Goal: Information Seeking & Learning: Check status

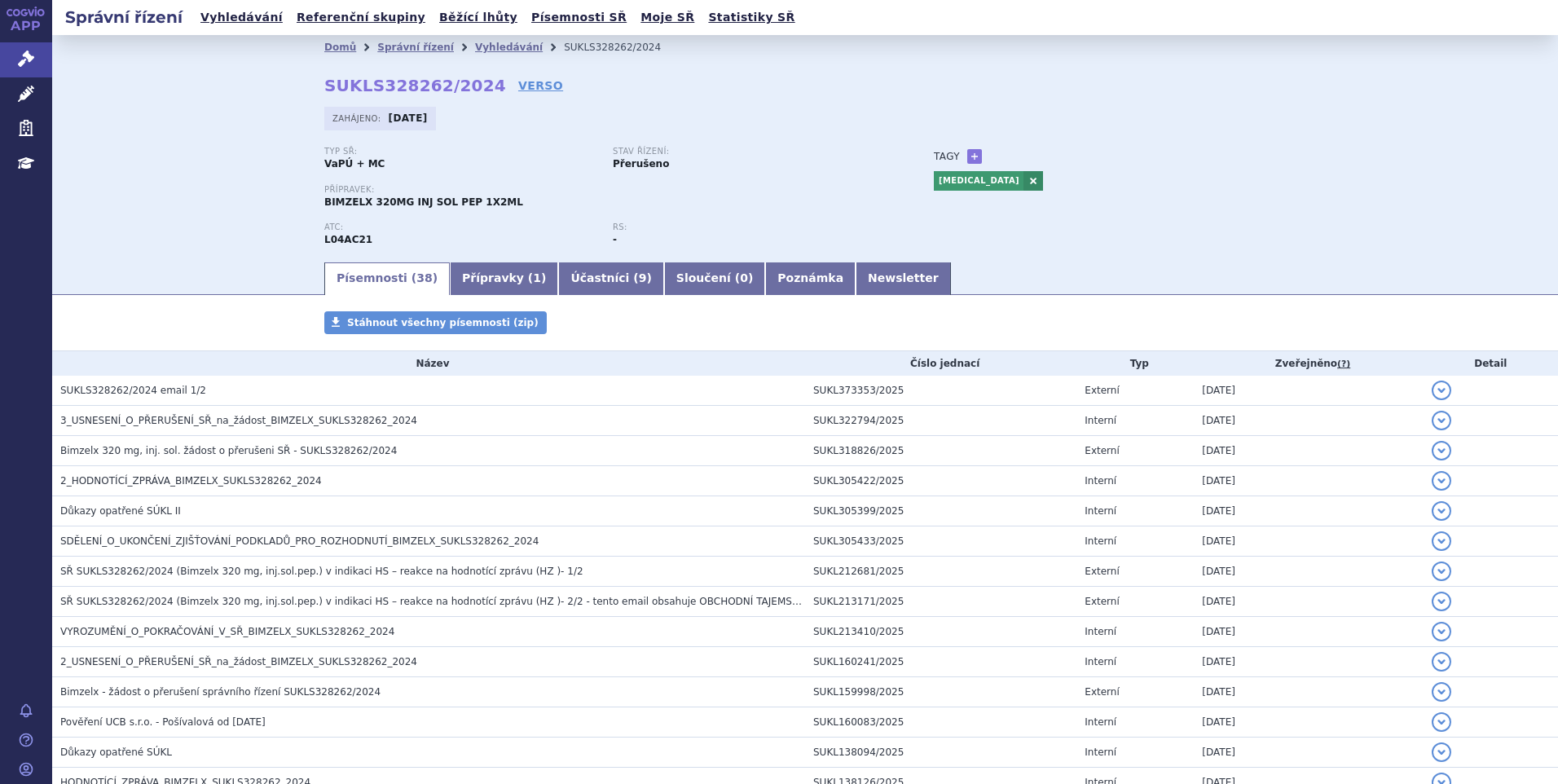
click at [1063, 72] on div "Domů Správní řízení Vyhledávání SUKLS328262/2024 SUKLS328262/2024 VERSO Zahájen…" at bounding box center [805, 159] width 1026 height 201
click at [857, 167] on div "Stav řízení: Přerušeno" at bounding box center [756, 158] width 288 height 24
click at [403, 46] on link "Správní řízení" at bounding box center [416, 47] width 77 height 11
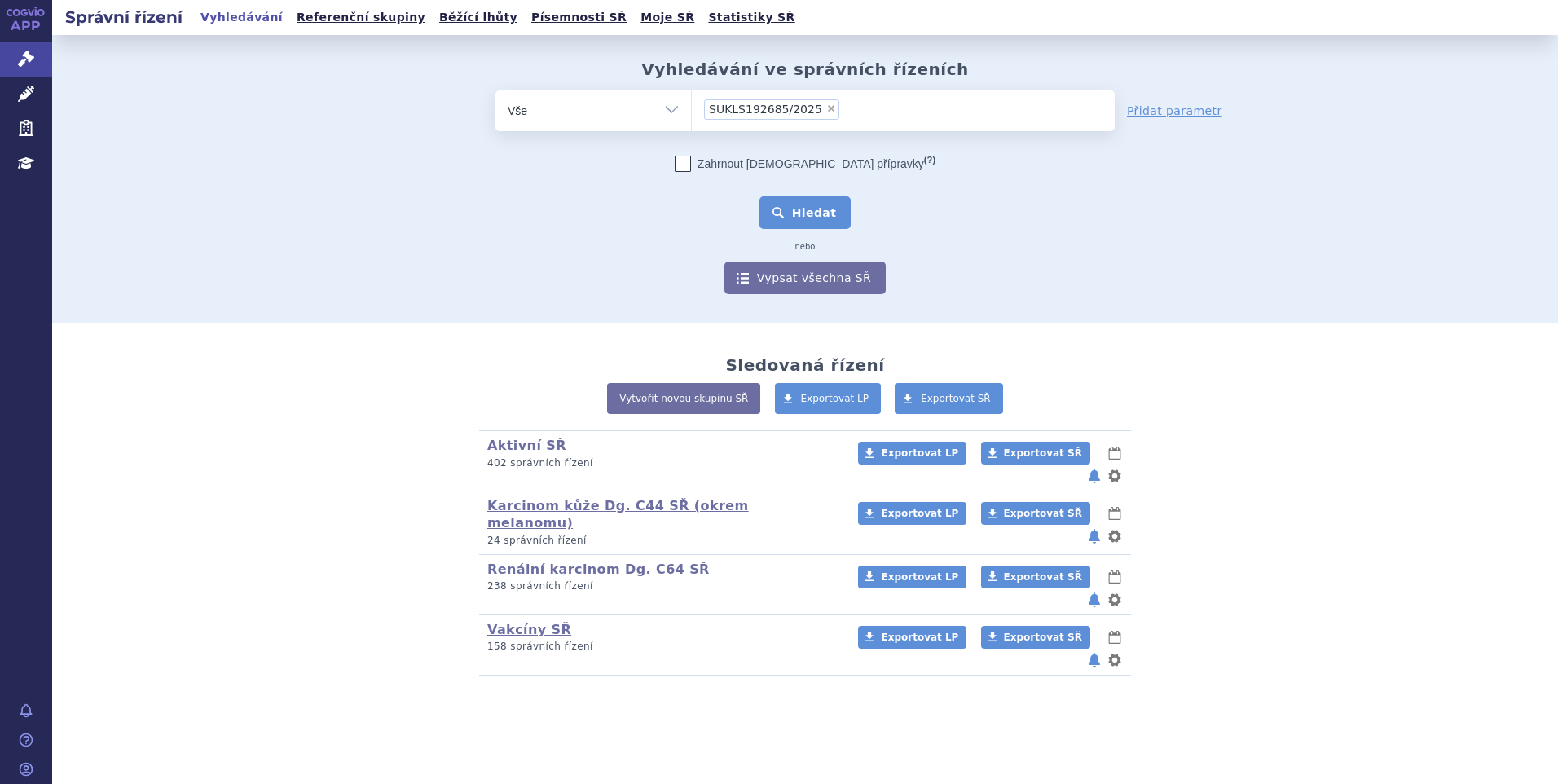
click at [815, 227] on button "Hledat" at bounding box center [805, 212] width 92 height 33
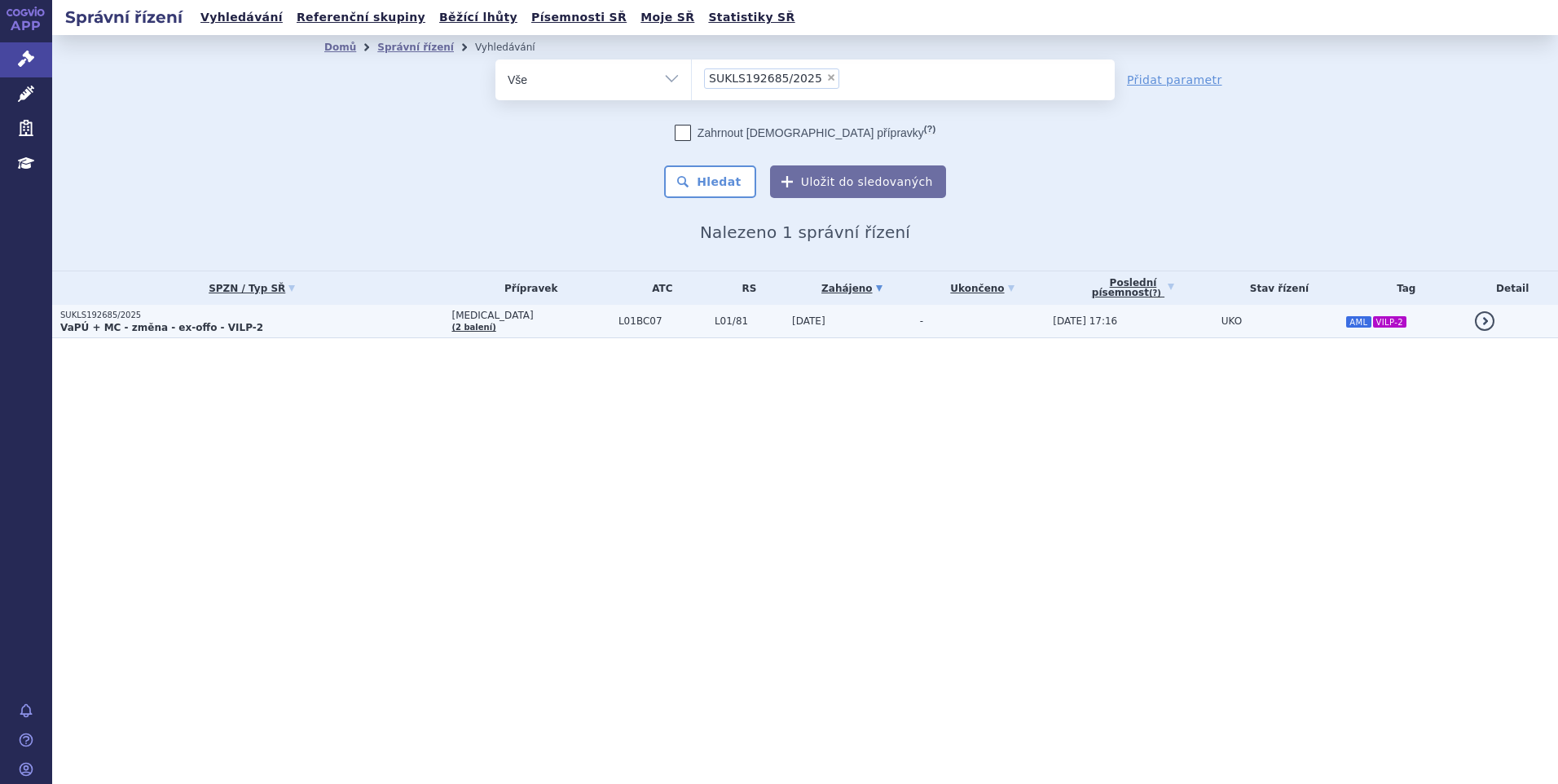
click at [319, 315] on p "SUKLS192685/2025" at bounding box center [251, 315] width 383 height 11
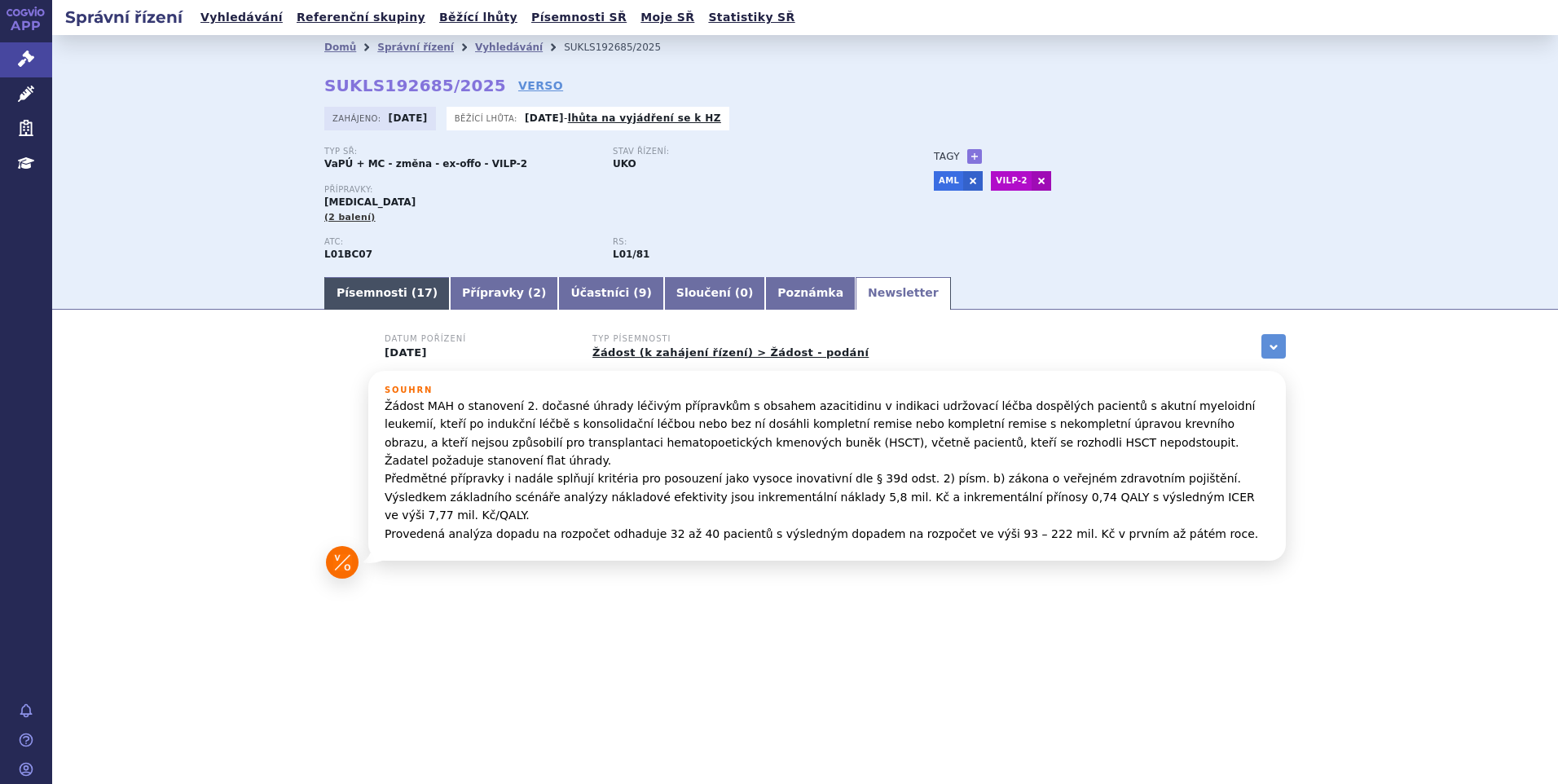
click at [377, 294] on link "Písemnosti ( 17 )" at bounding box center [387, 293] width 126 height 33
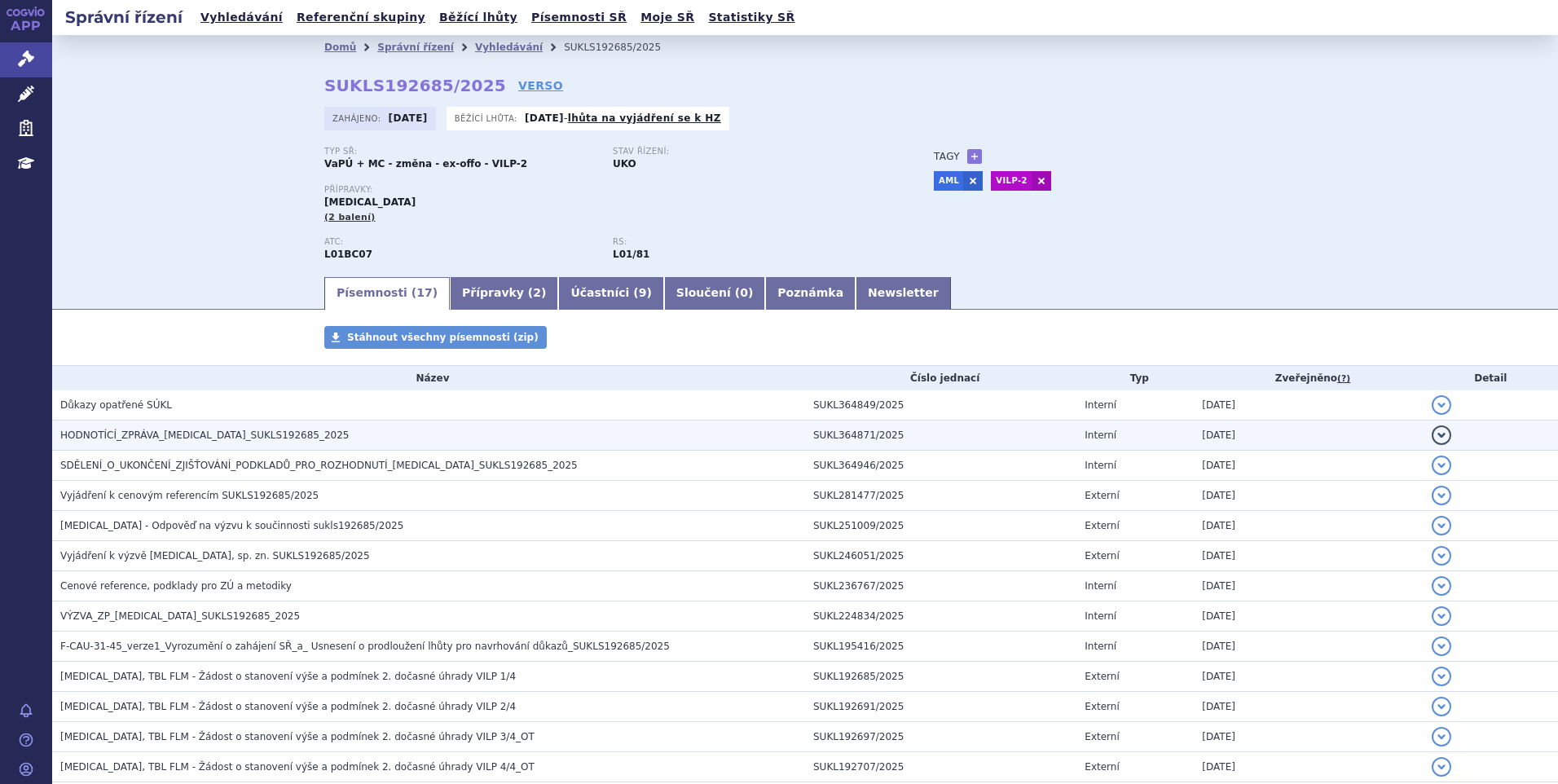
click at [104, 433] on span "HODNOTÍCÍ_ZPRÁVA_ONUREG_SUKLS192685_2025" at bounding box center [204, 435] width 289 height 11
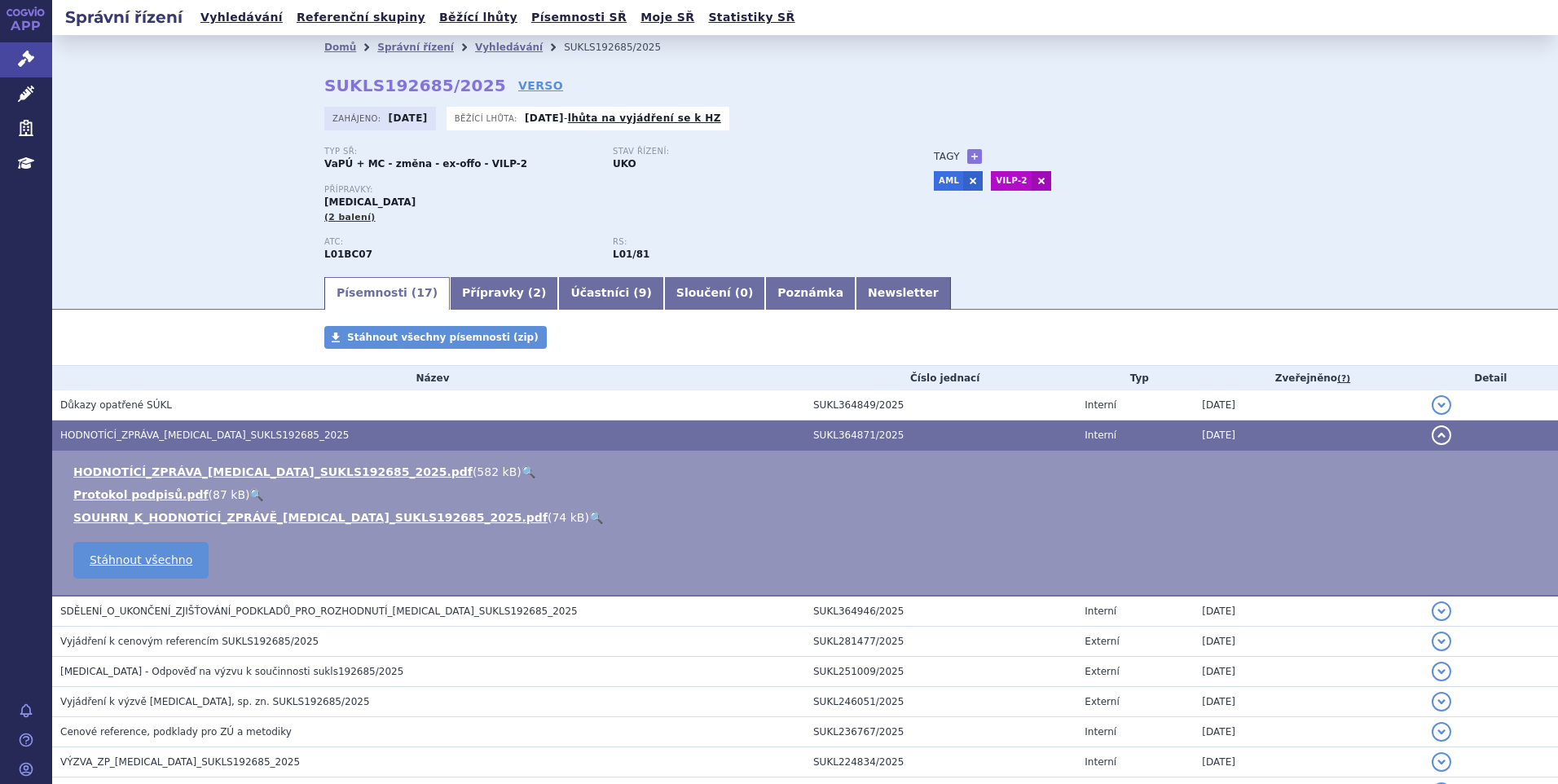
click at [589, 515] on link "🔍" at bounding box center [596, 518] width 14 height 13
click at [393, 50] on link "Správní řízení" at bounding box center [416, 47] width 77 height 11
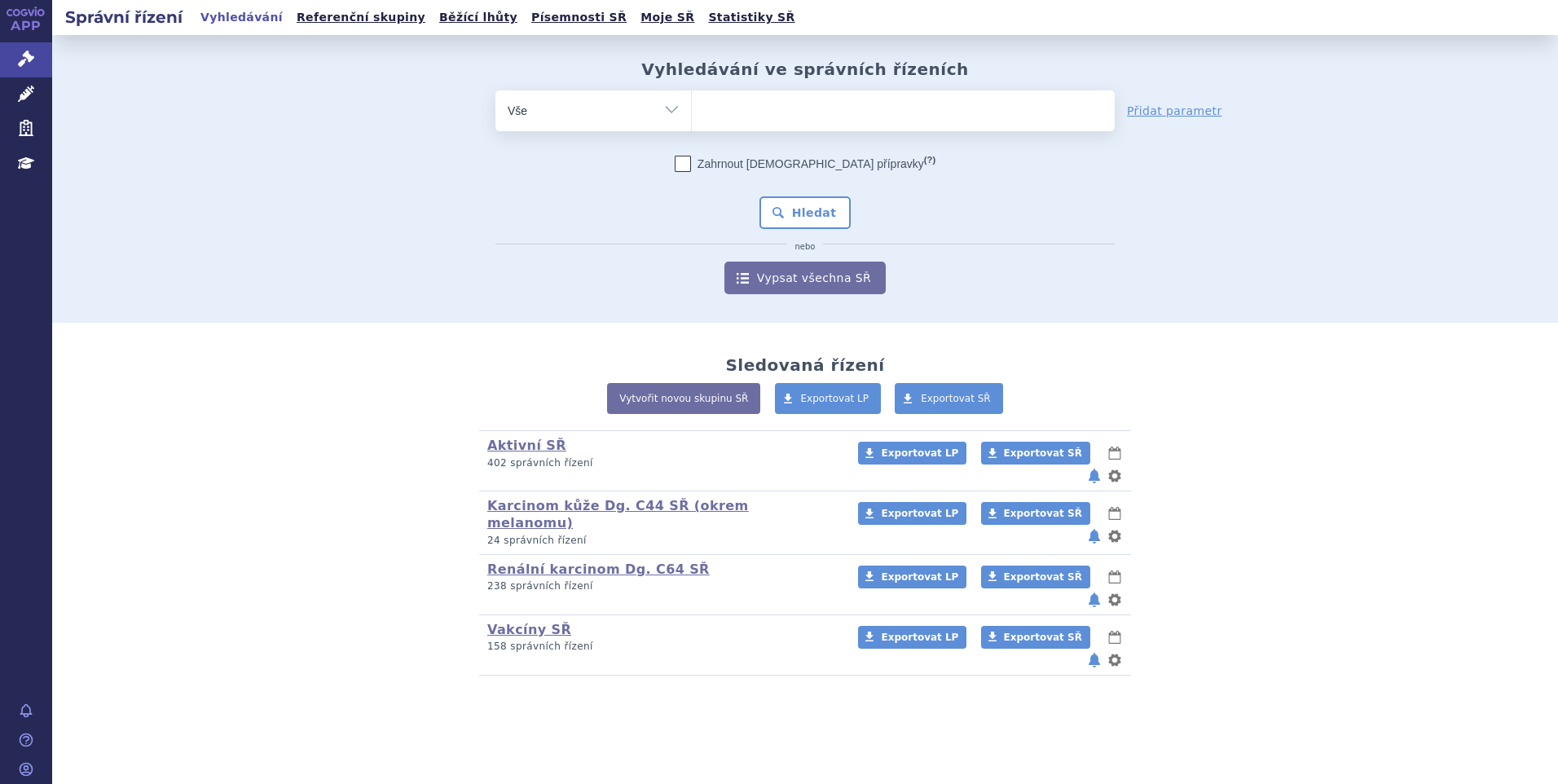
click at [747, 109] on ul at bounding box center [902, 107] width 423 height 34
click at [691, 109] on select at bounding box center [691, 110] width 1 height 40
type input "ta"
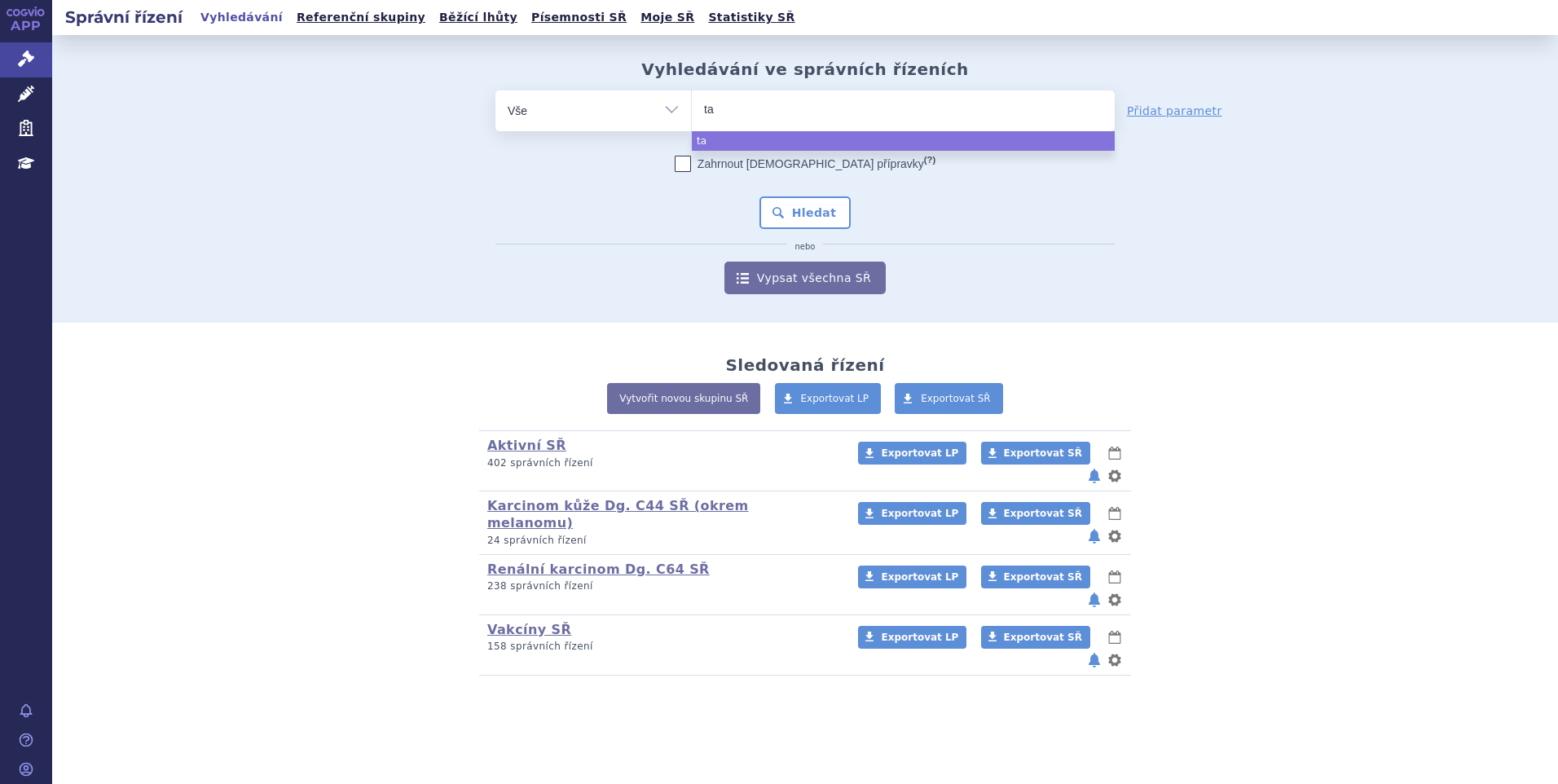
type input "t"
type input "ta"
type input "tav"
type input "tavn"
type input "tavne"
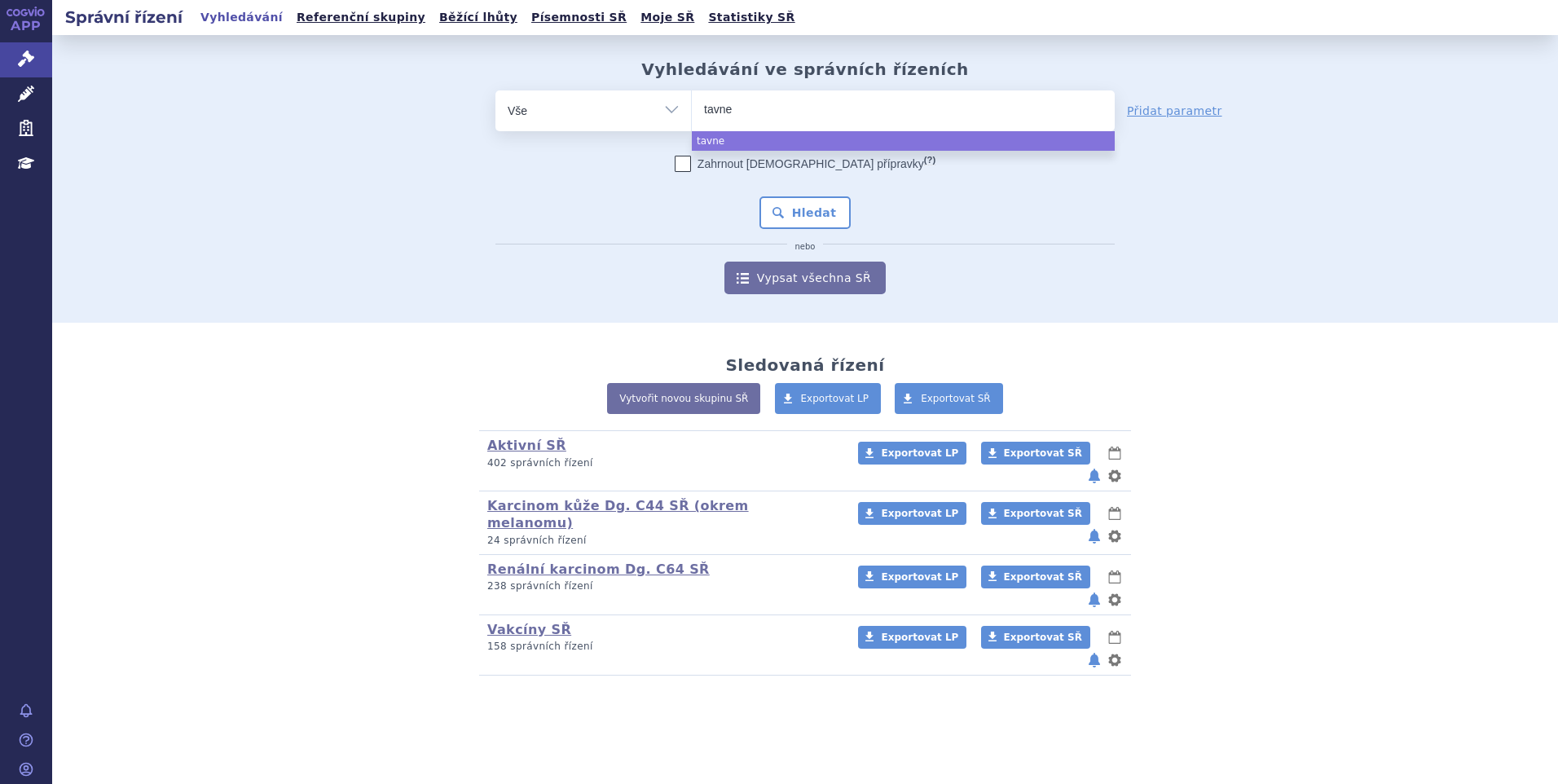
type input "tavn"
type input "tavneo"
type input "tavneos"
select select "tavneos"
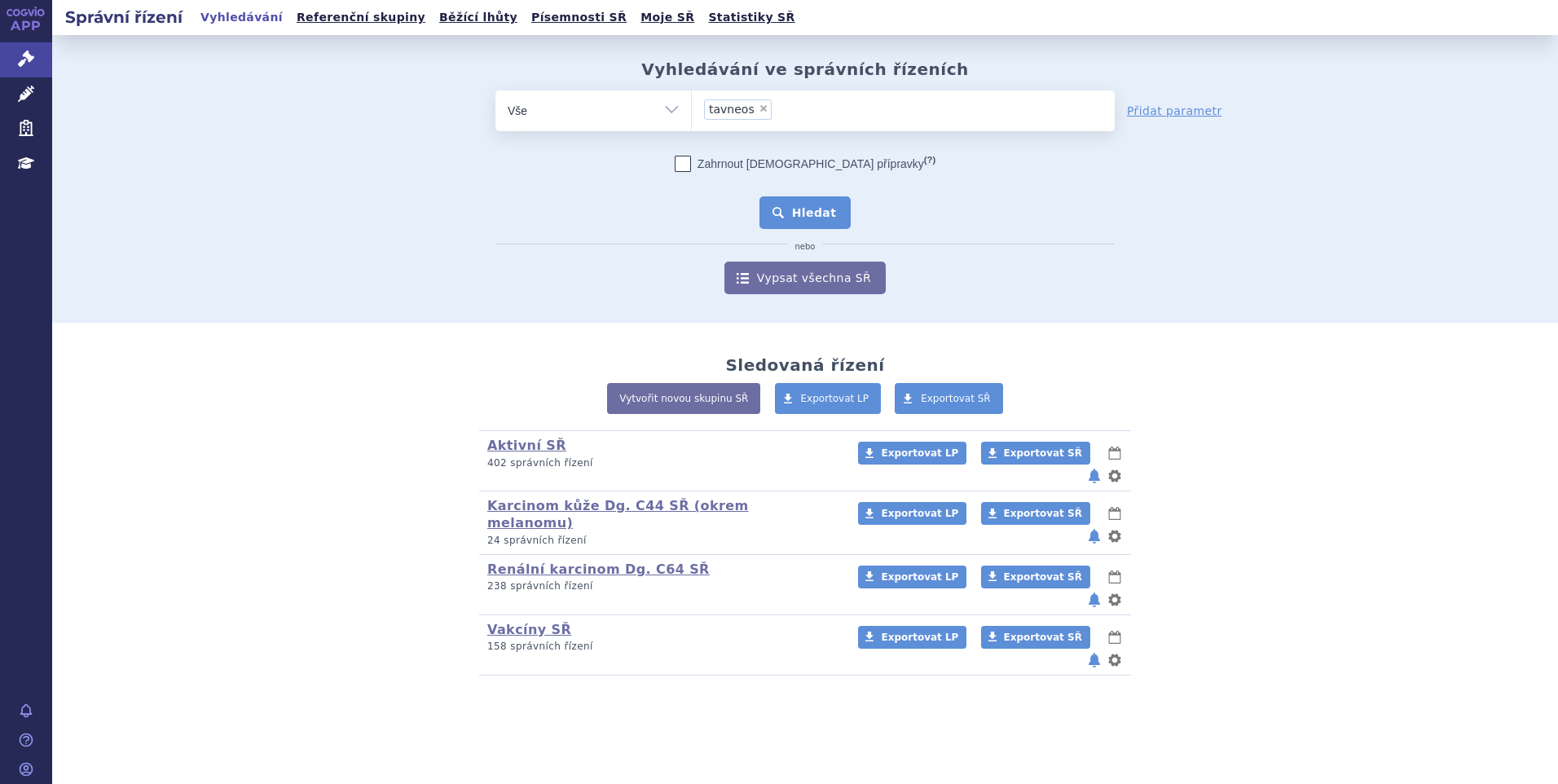
click at [811, 217] on button "Hledat" at bounding box center [805, 212] width 92 height 33
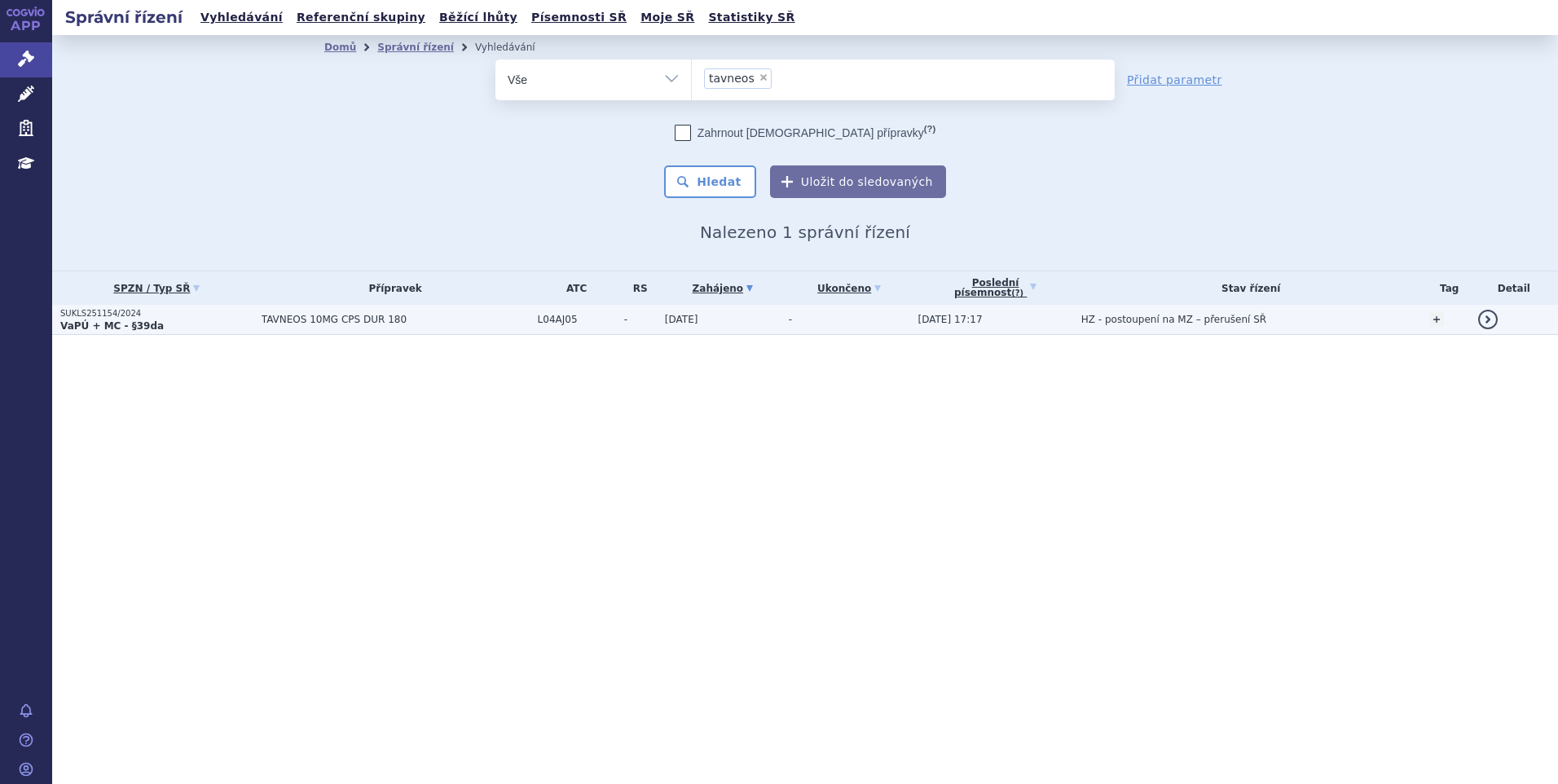
click at [790, 329] on td "-" at bounding box center [845, 320] width 129 height 30
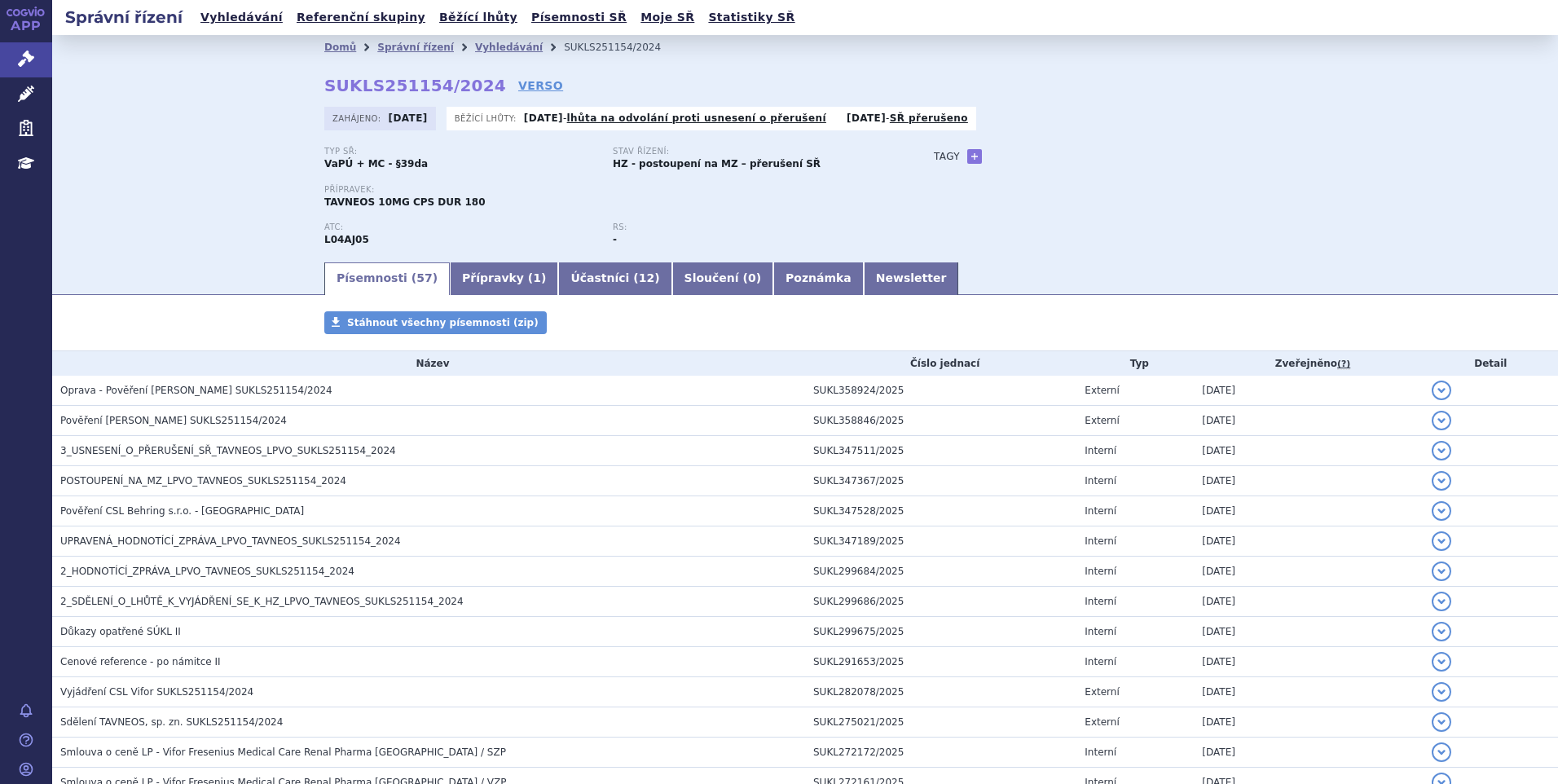
click at [536, 50] on ul "Domů Správní řízení Vyhledávání SUKLS251154/2024" at bounding box center [805, 47] width 961 height 24
drag, startPoint x: 407, startPoint y: 42, endPoint x: 415, endPoint y: 47, distance: 9.4
click at [407, 42] on link "Správní řízení" at bounding box center [416, 47] width 77 height 11
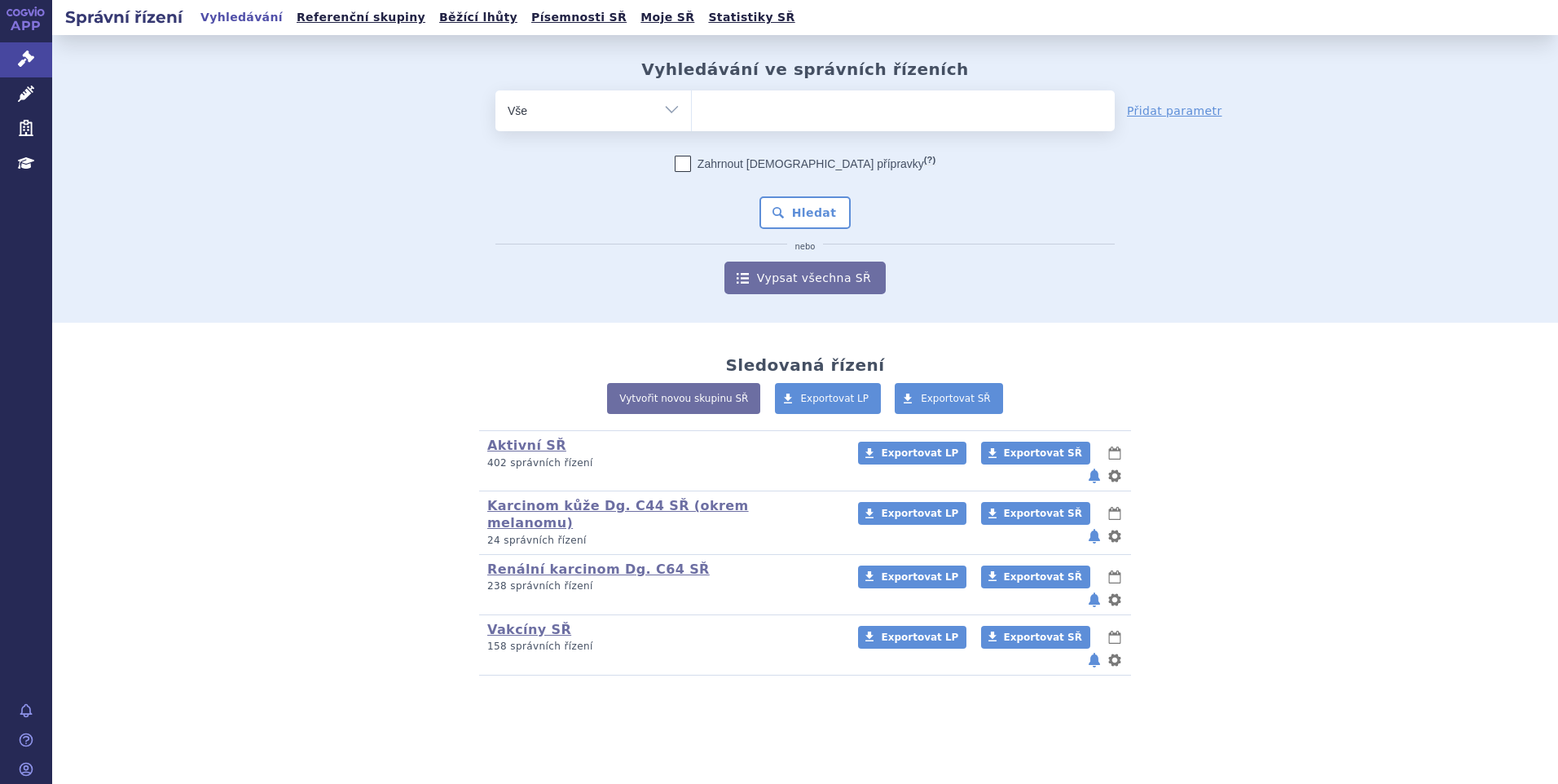
click at [741, 100] on ul at bounding box center [902, 107] width 423 height 34
click at [691, 100] on select at bounding box center [691, 110] width 1 height 40
type input "ca"
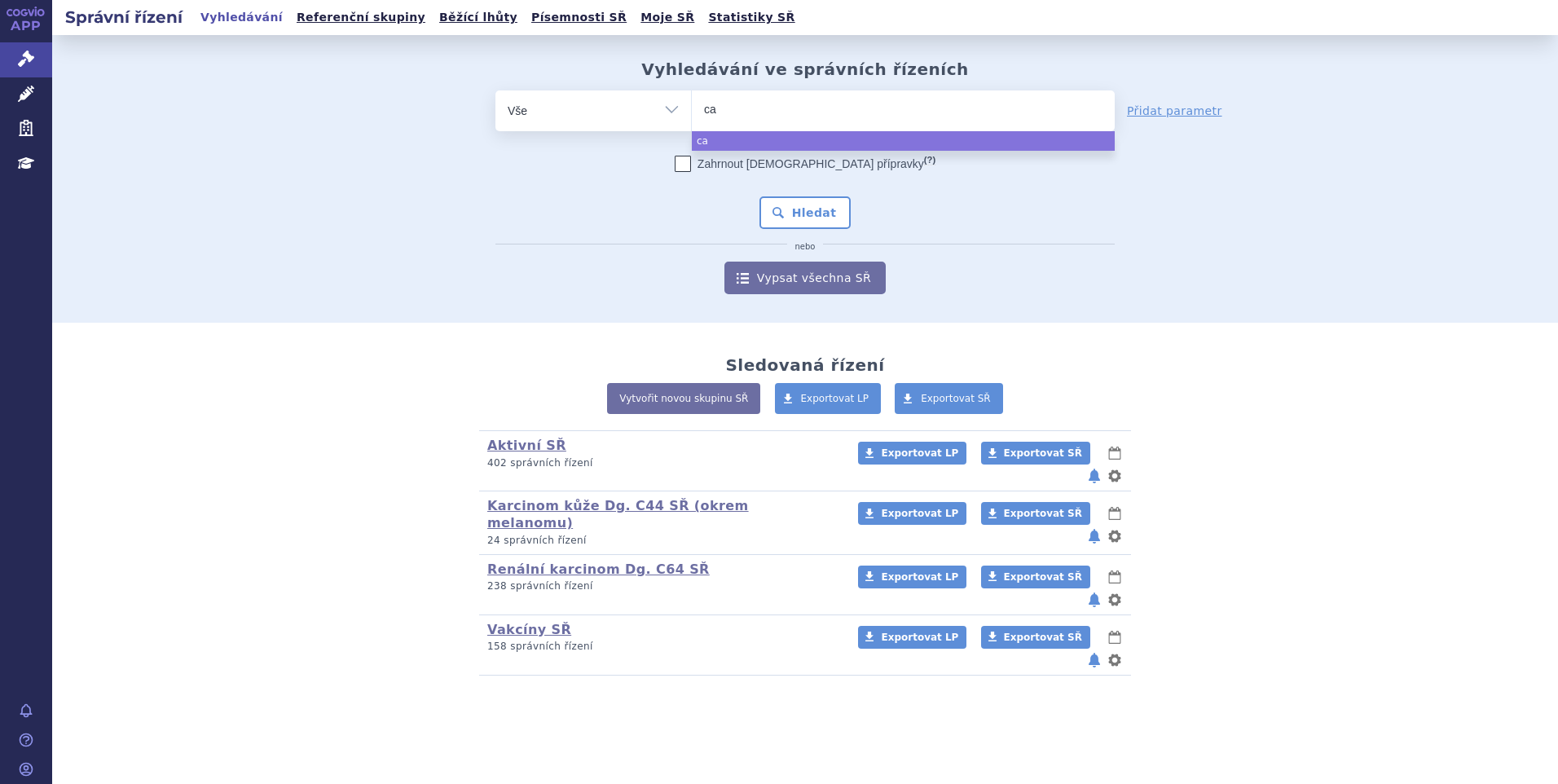
type input "cam"
type input "camet"
type input "camety"
type input "cametyx"
select select "cametyx"
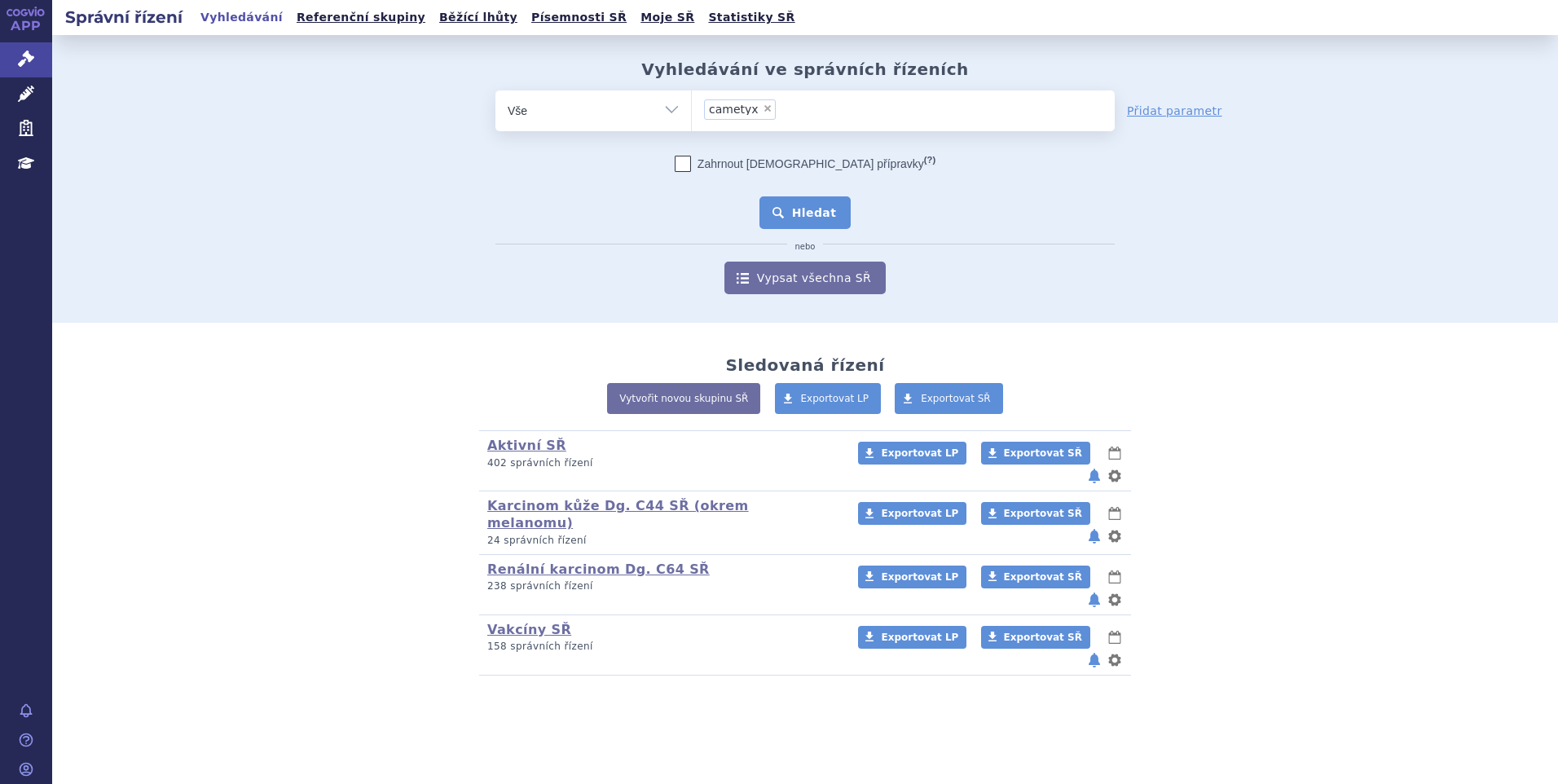
click at [781, 216] on button "Hledat" at bounding box center [805, 212] width 92 height 33
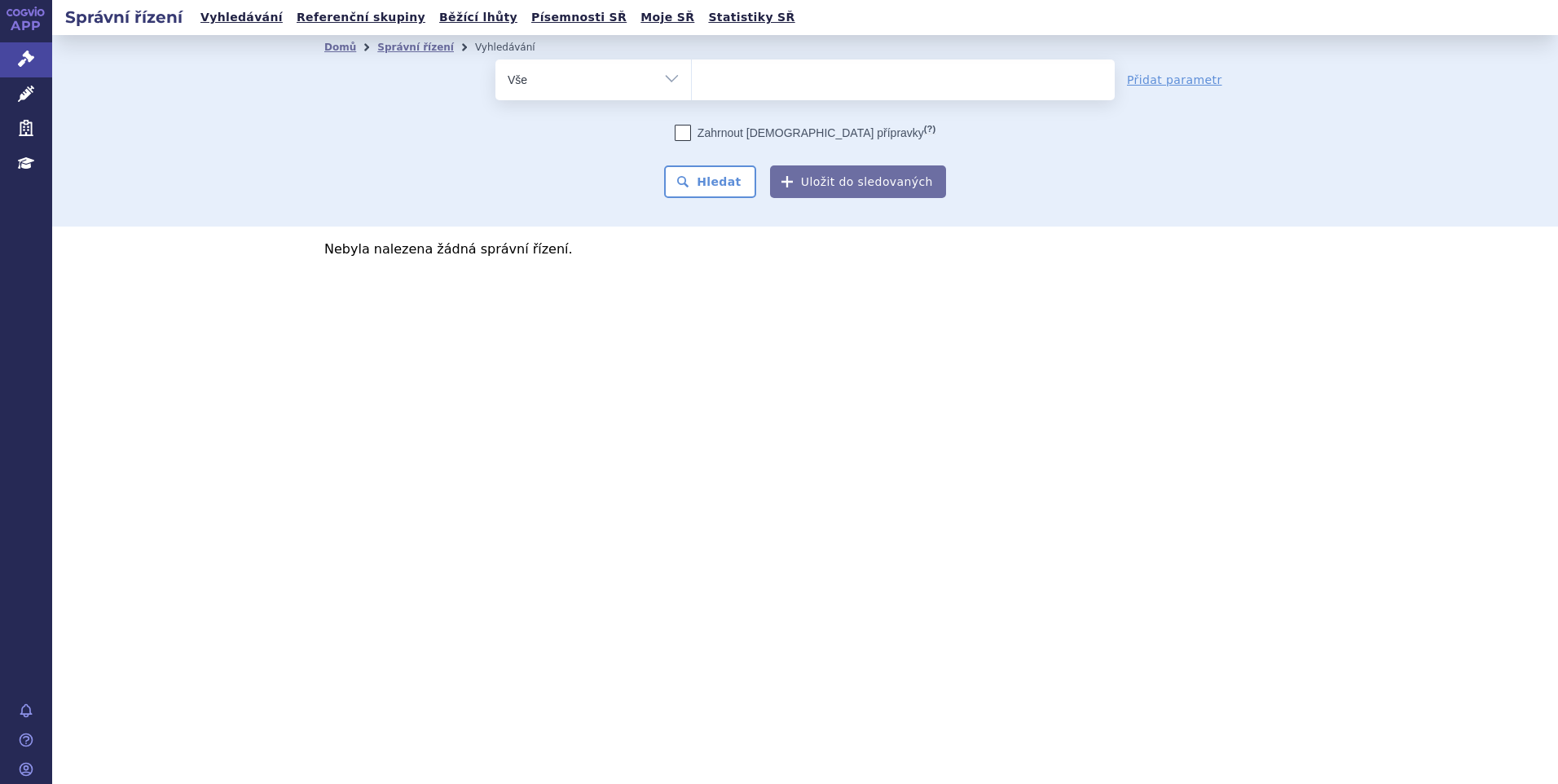
select select
type input "ca"
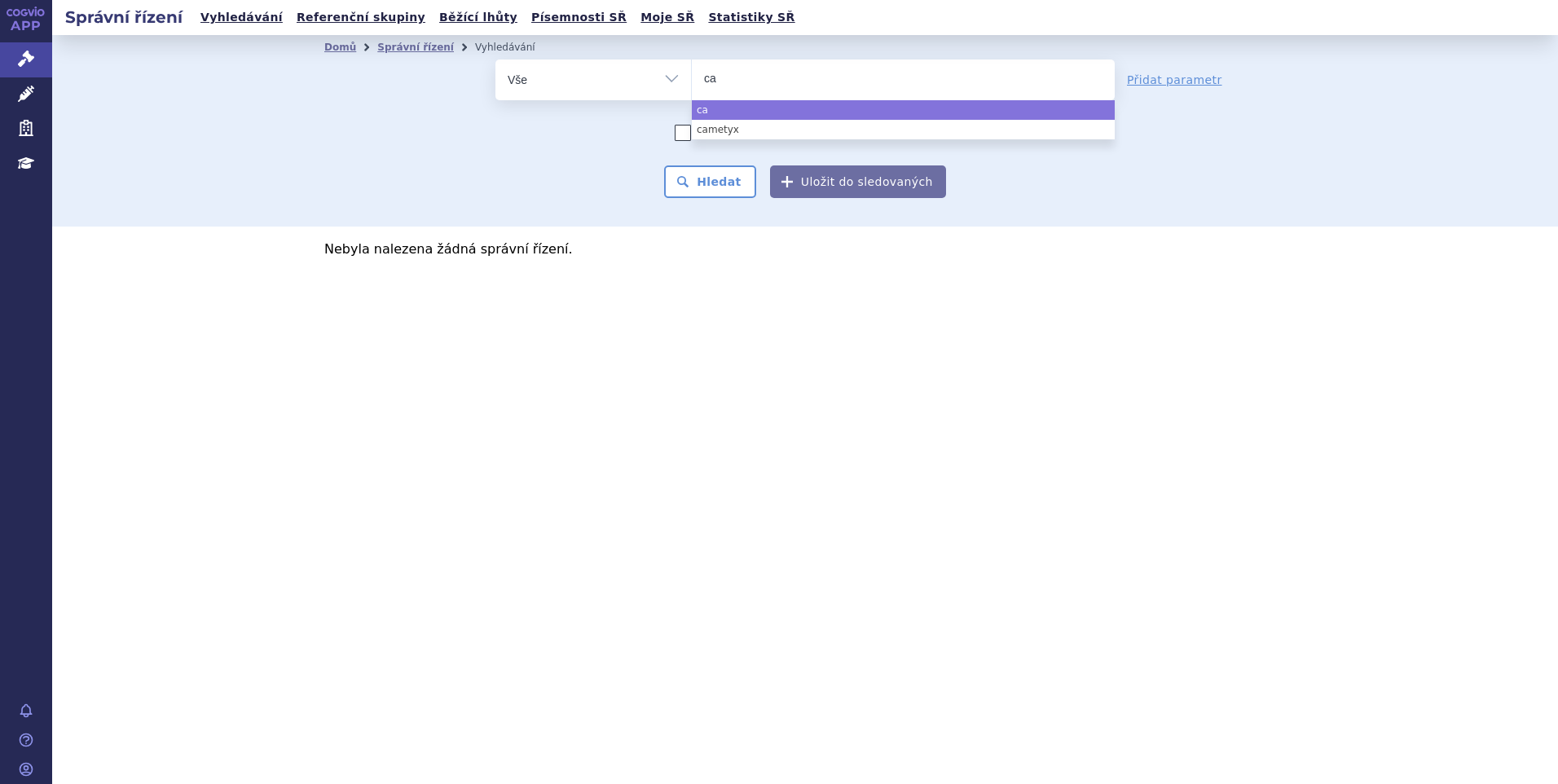
type input "c"
type input "cab"
type input "cabo"
type input "cabome"
type input "cabom"
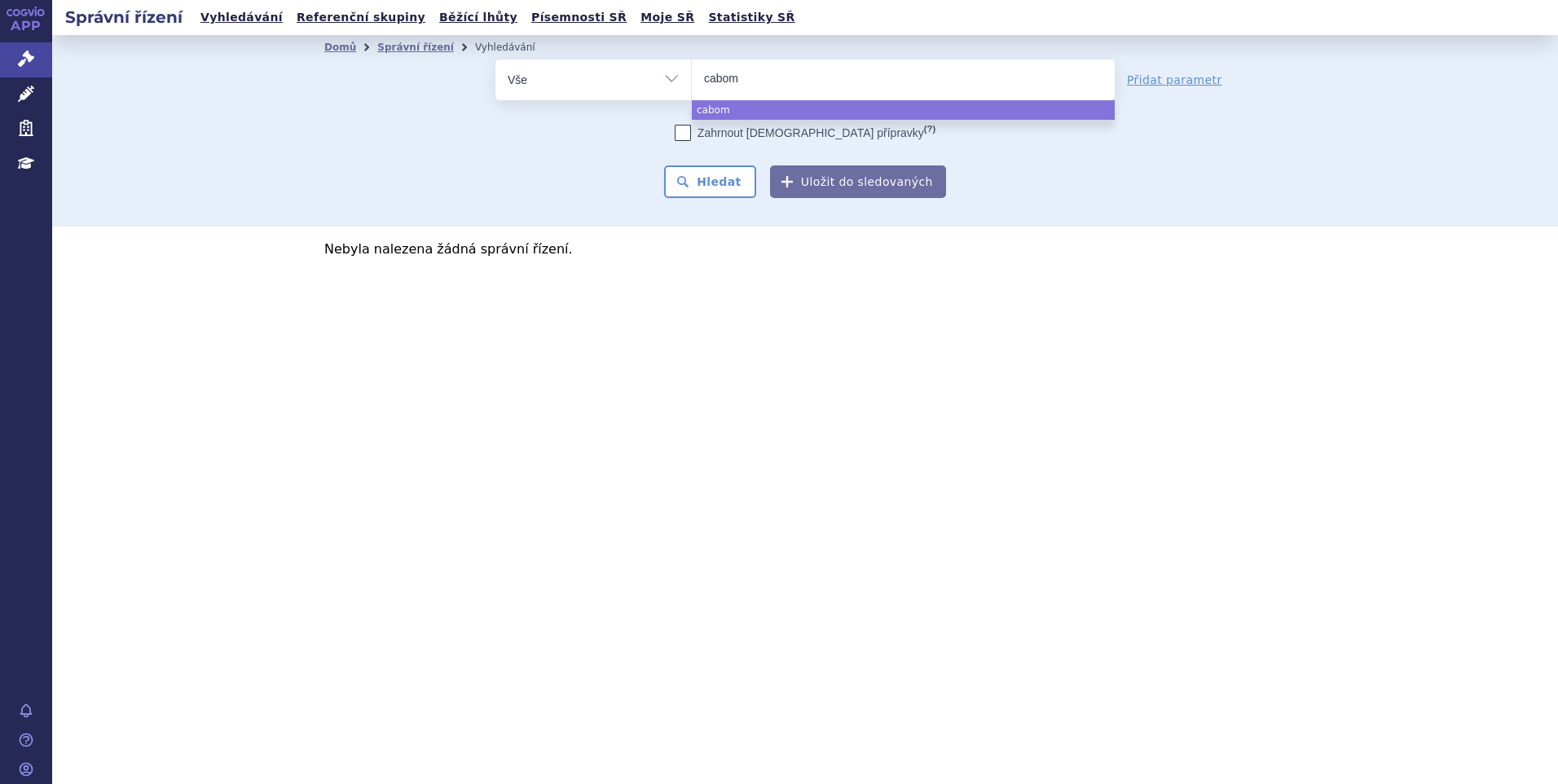
type input "cabome"
type input "cabomet"
type input "cabomety"
type input "[MEDICAL_DATA]"
select select "[MEDICAL_DATA]"
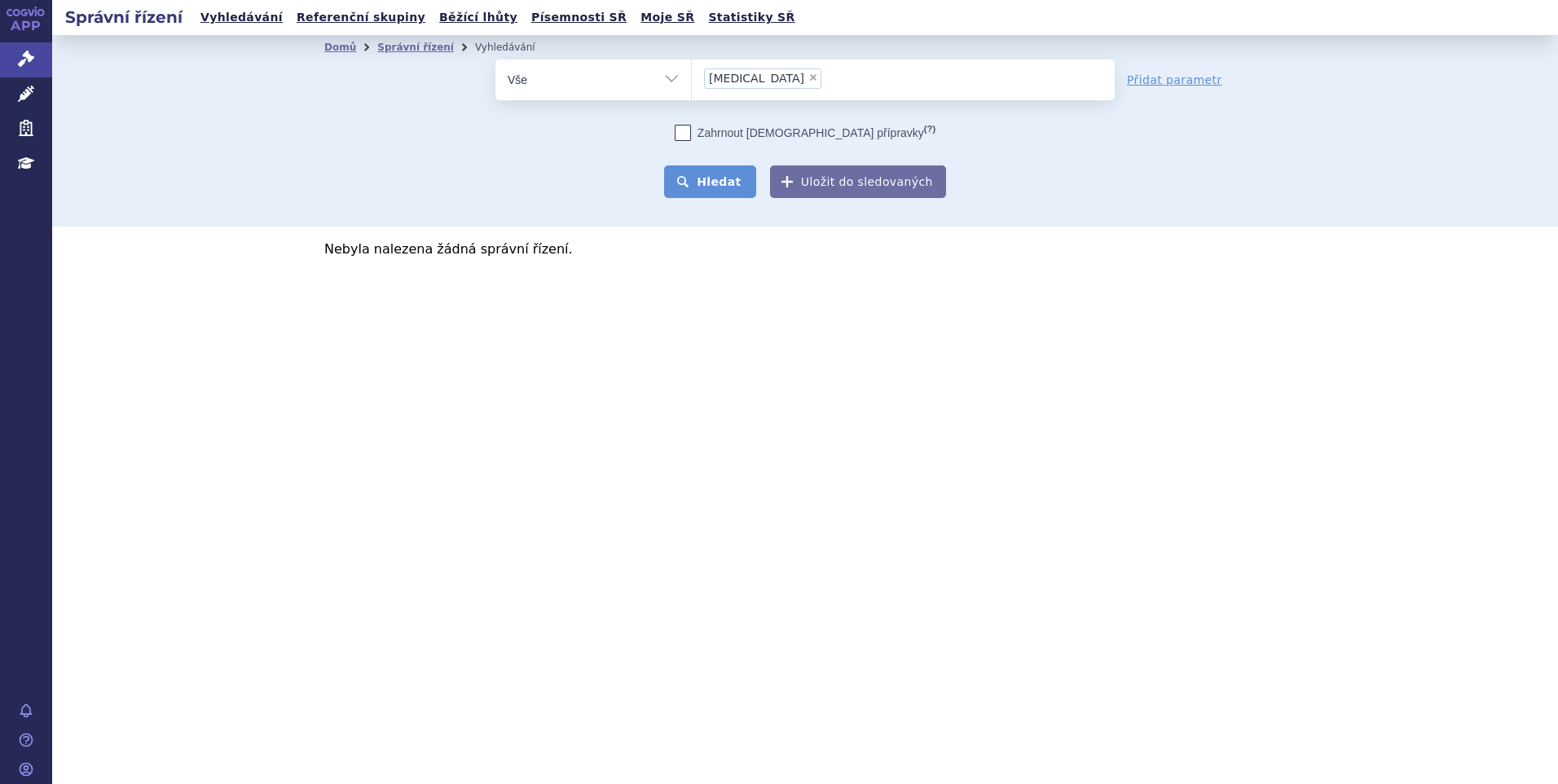
click at [711, 191] on button "Hledat" at bounding box center [710, 181] width 92 height 33
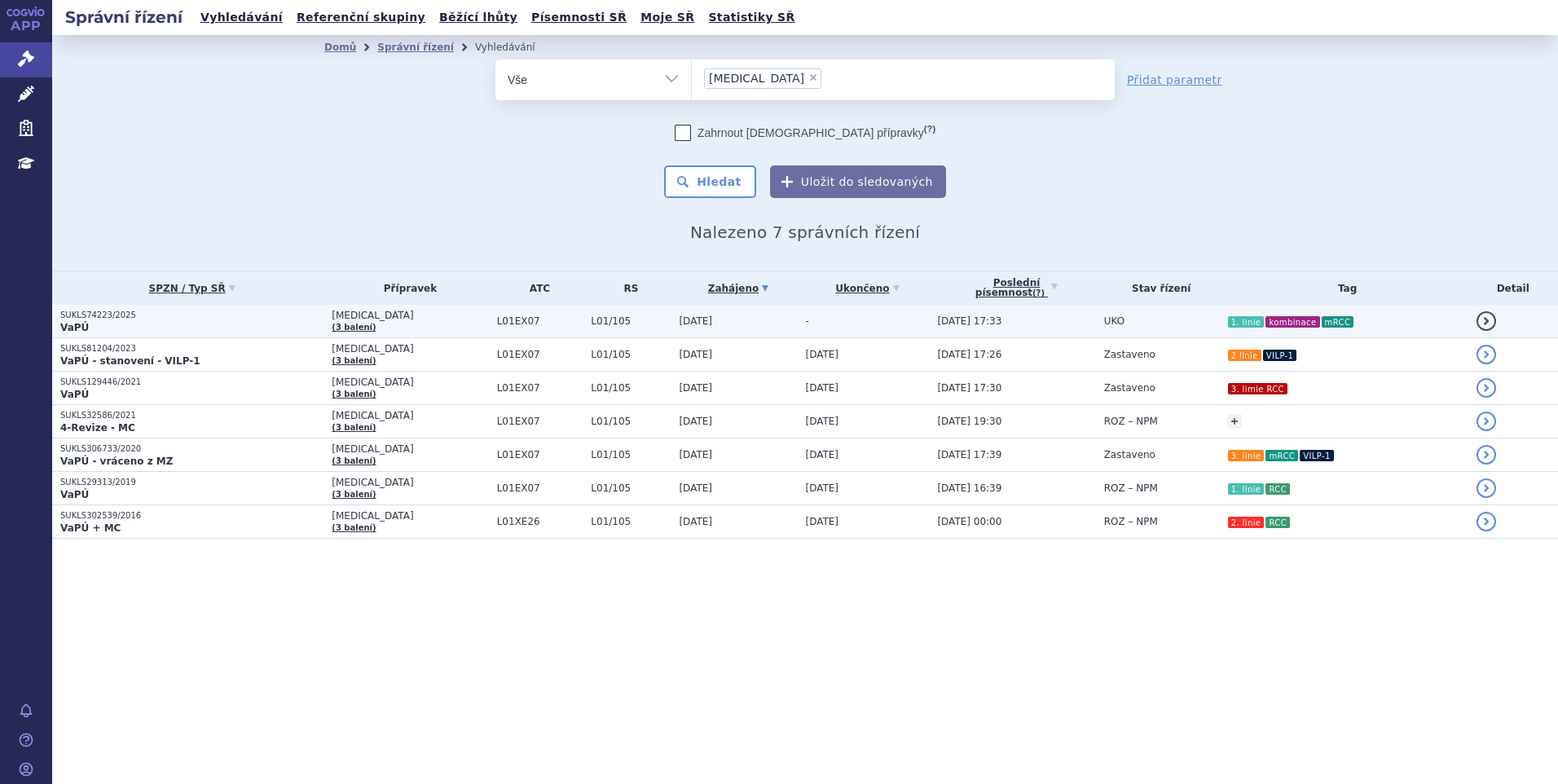
click at [1017, 325] on td "[DATE] 17:33" at bounding box center [1011, 322] width 166 height 34
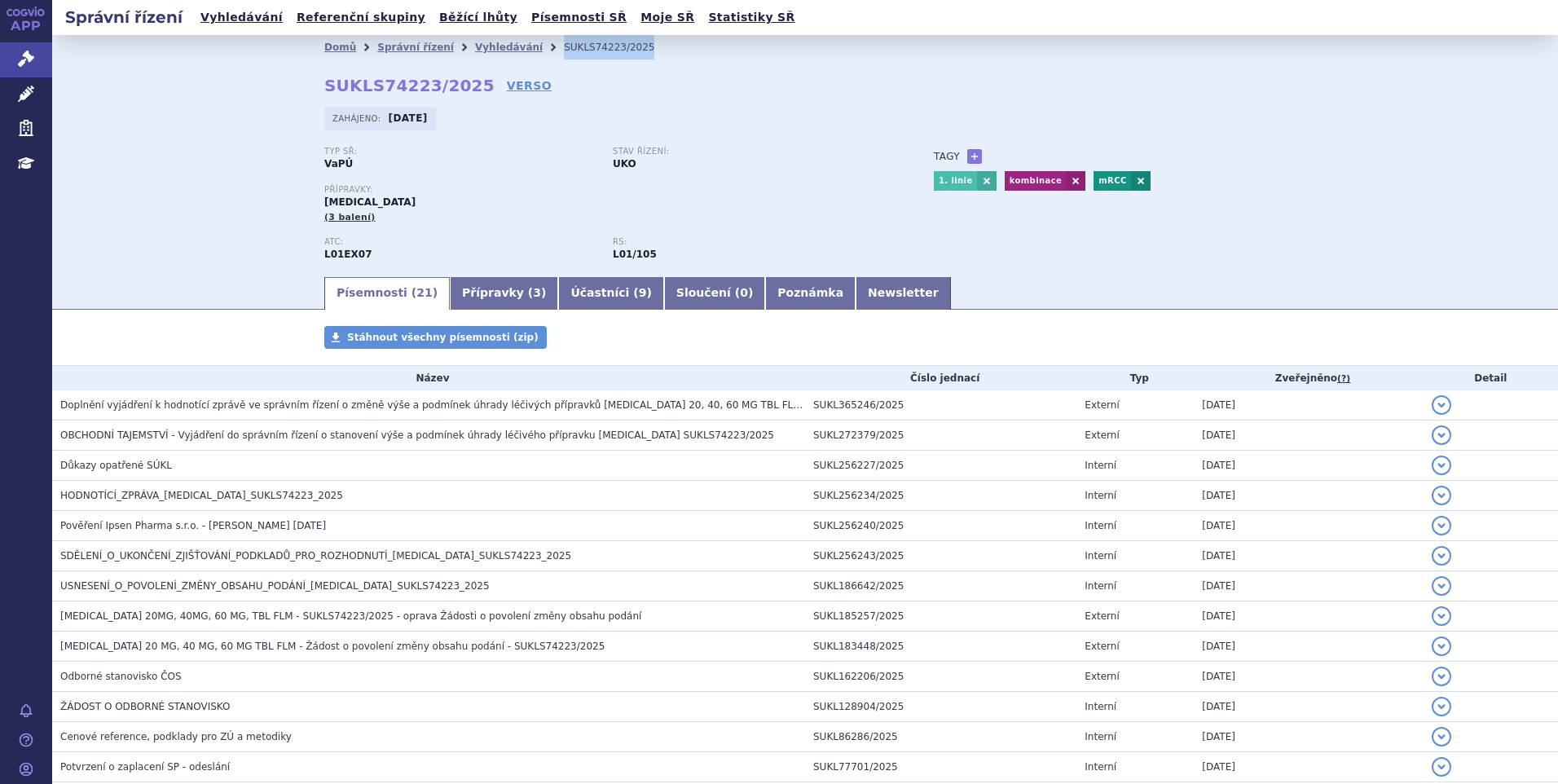
drag, startPoint x: 591, startPoint y: 53, endPoint x: 530, endPoint y: 59, distance: 61.3
click at [564, 59] on li "SUKLS74223/2025" at bounding box center [619, 47] width 112 height 24
copy li "SUKLS74223/2025"
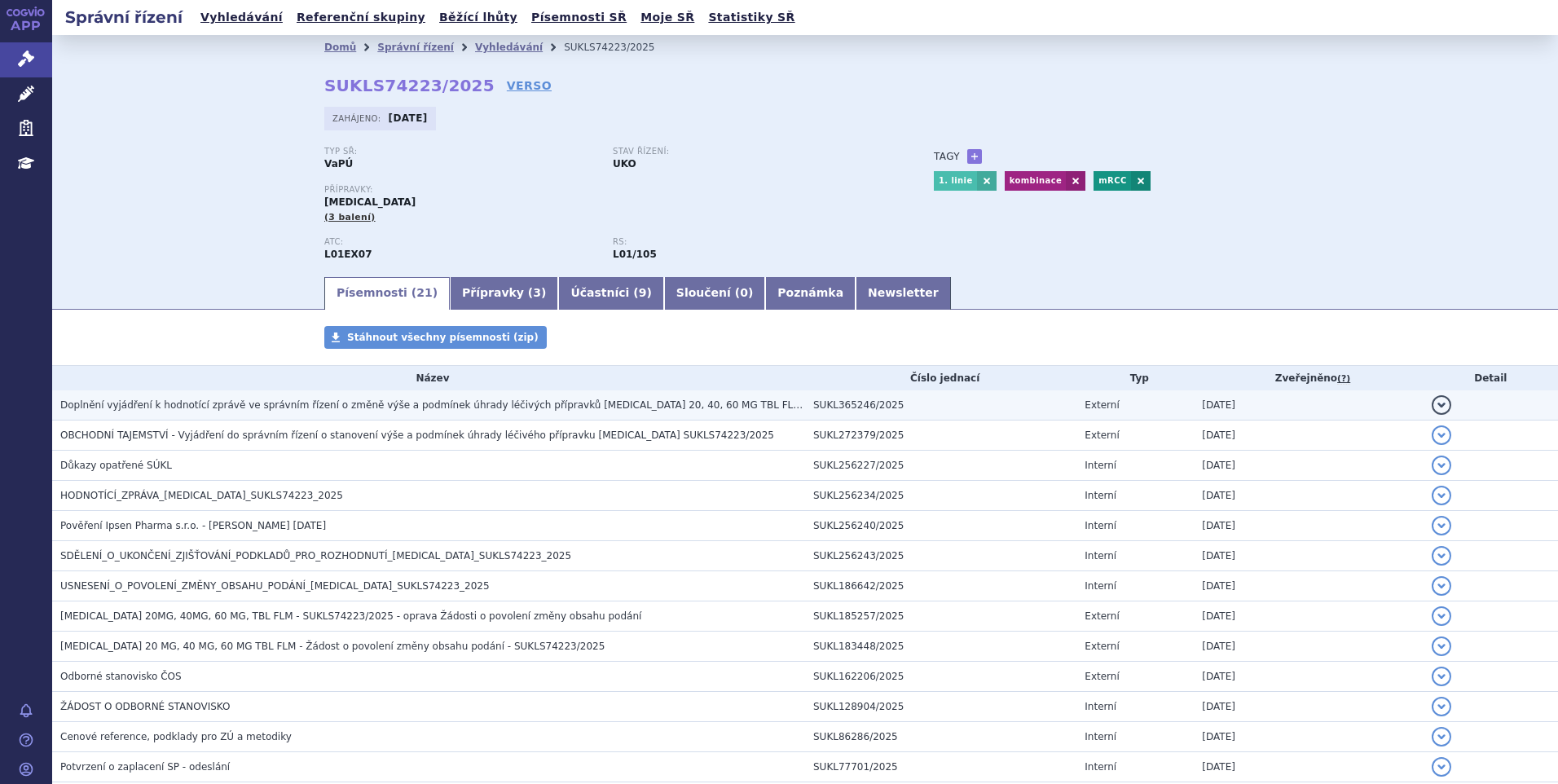
click at [313, 407] on span "Doplnění vyjádření k hodnotící zprávě ve správním řízení o změně výše a podmíne…" at bounding box center [541, 405] width 962 height 11
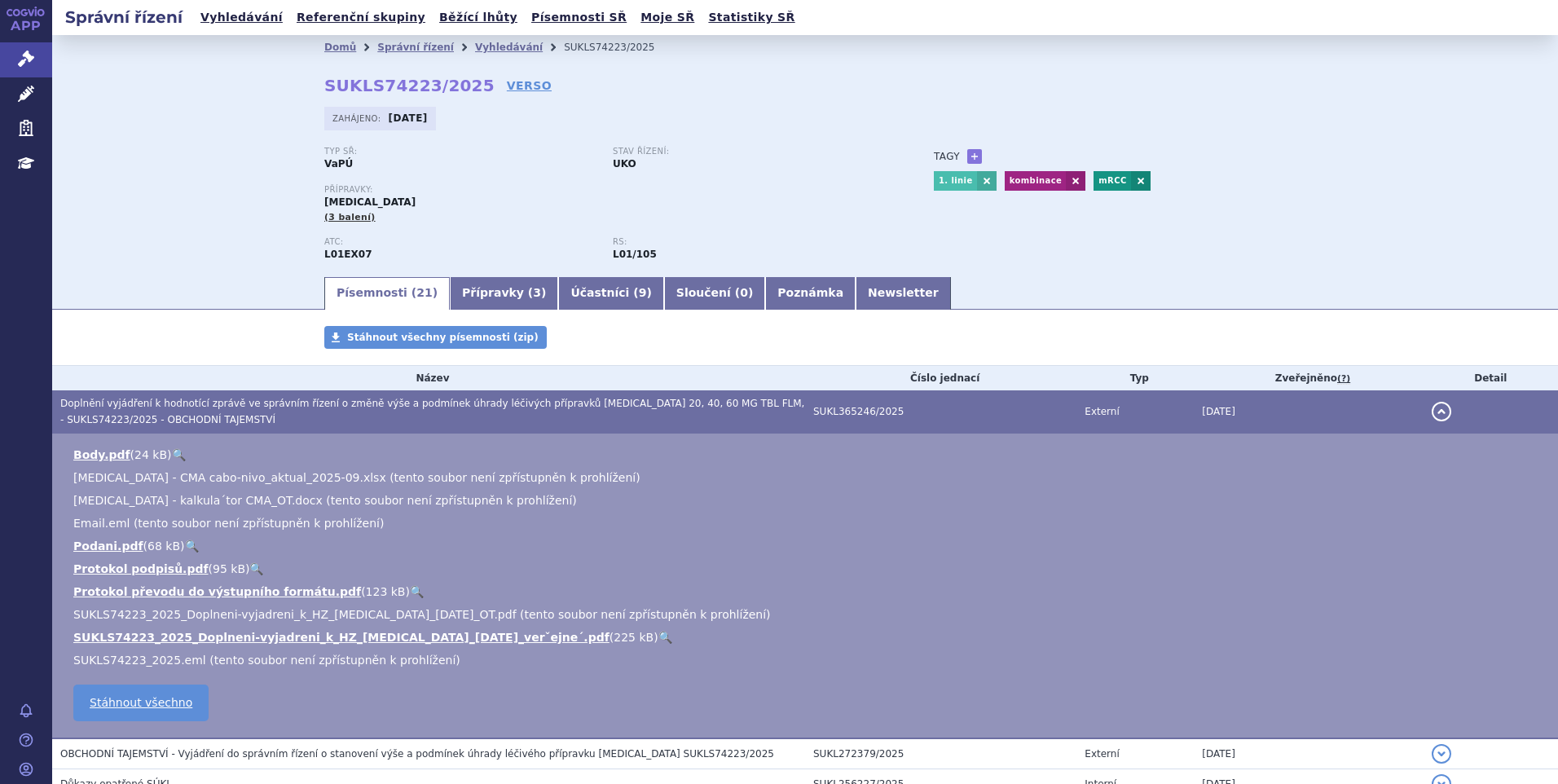
click at [658, 635] on link "🔍" at bounding box center [665, 637] width 14 height 13
